Goal: Transaction & Acquisition: Book appointment/travel/reservation

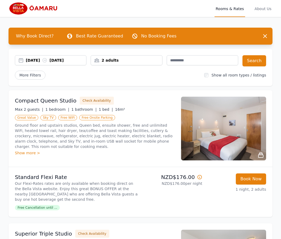
click at [45, 62] on div "[DATE] [DATE]" at bounding box center [56, 60] width 60 height 5
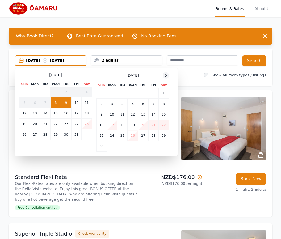
click at [165, 75] on icon at bounding box center [166, 75] width 4 height 4
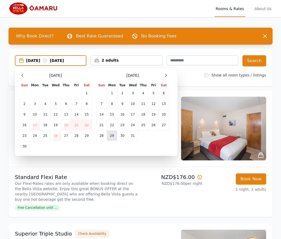
click at [113, 137] on td "29" at bounding box center [112, 136] width 10 height 11
click at [166, 76] on icon at bounding box center [165, 75] width 1 height 2
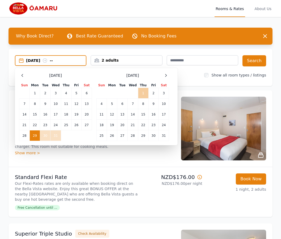
click at [141, 93] on td "1" at bounding box center [143, 93] width 10 height 11
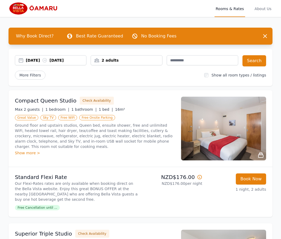
click at [142, 61] on div "2 adults" at bounding box center [126, 60] width 71 height 5
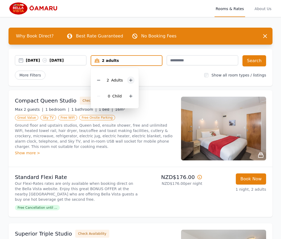
click at [133, 80] on div at bounding box center [130, 80] width 7 height 7
click at [172, 81] on div "[DATE] [DATE] 4 adults 4 Adult s 0 Child Search More Filters Show all room type…" at bounding box center [141, 67] width 264 height 37
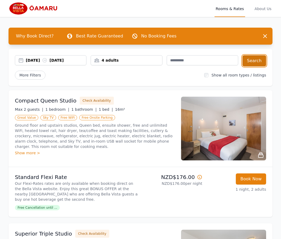
click at [254, 61] on button "Search" at bounding box center [254, 60] width 24 height 11
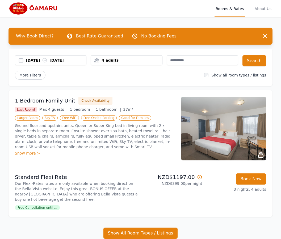
click at [144, 152] on div "Show more >" at bounding box center [95, 153] width 160 height 5
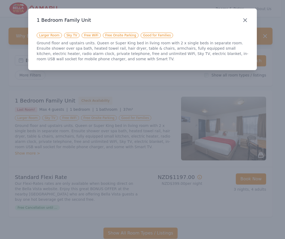
click at [246, 20] on icon "button" at bounding box center [245, 20] width 6 height 6
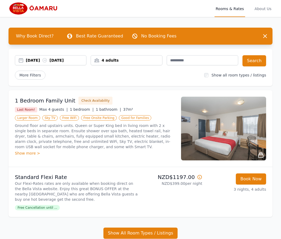
click at [148, 81] on div "[DATE] [DATE] 4 adults Search More Filters Show all room types / listings" at bounding box center [141, 67] width 264 height 37
click at [149, 60] on div "4 adults" at bounding box center [126, 60] width 71 height 5
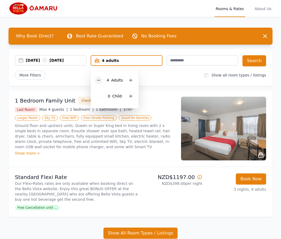
click at [98, 79] on icon at bounding box center [99, 80] width 4 height 4
click at [99, 79] on icon at bounding box center [99, 80] width 4 height 4
click at [164, 81] on div "[DATE] [DATE] 2 adults 2 Adult s 0 Child Search More Filters Show all room type…" at bounding box center [141, 67] width 264 height 37
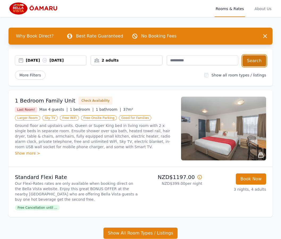
click at [258, 61] on button "Search" at bounding box center [254, 60] width 24 height 11
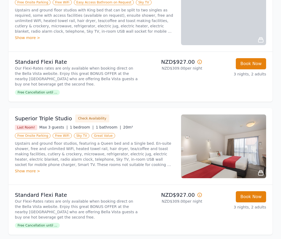
scroll to position [239, 0]
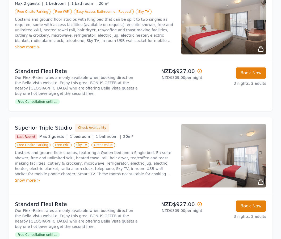
click at [158, 51] on div "Superior King/Twin Studio Check Availability Max 2 guests | 1 bedroom | 1 bathr…" at bounding box center [95, 23] width 160 height 64
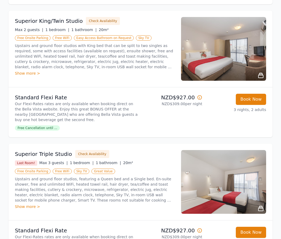
scroll to position [213, 0]
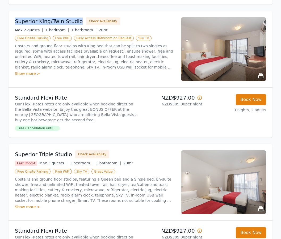
drag, startPoint x: 15, startPoint y: 22, endPoint x: 79, endPoint y: 21, distance: 64.1
click at [79, 21] on div "Superior King/Twin Studio Check Availability" at bounding box center [95, 21] width 160 height 8
copy h3 "Superior King/Twin Studio"
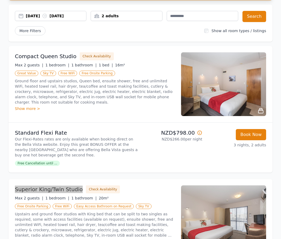
scroll to position [27, 0]
